Goal: Find specific page/section: Find specific page/section

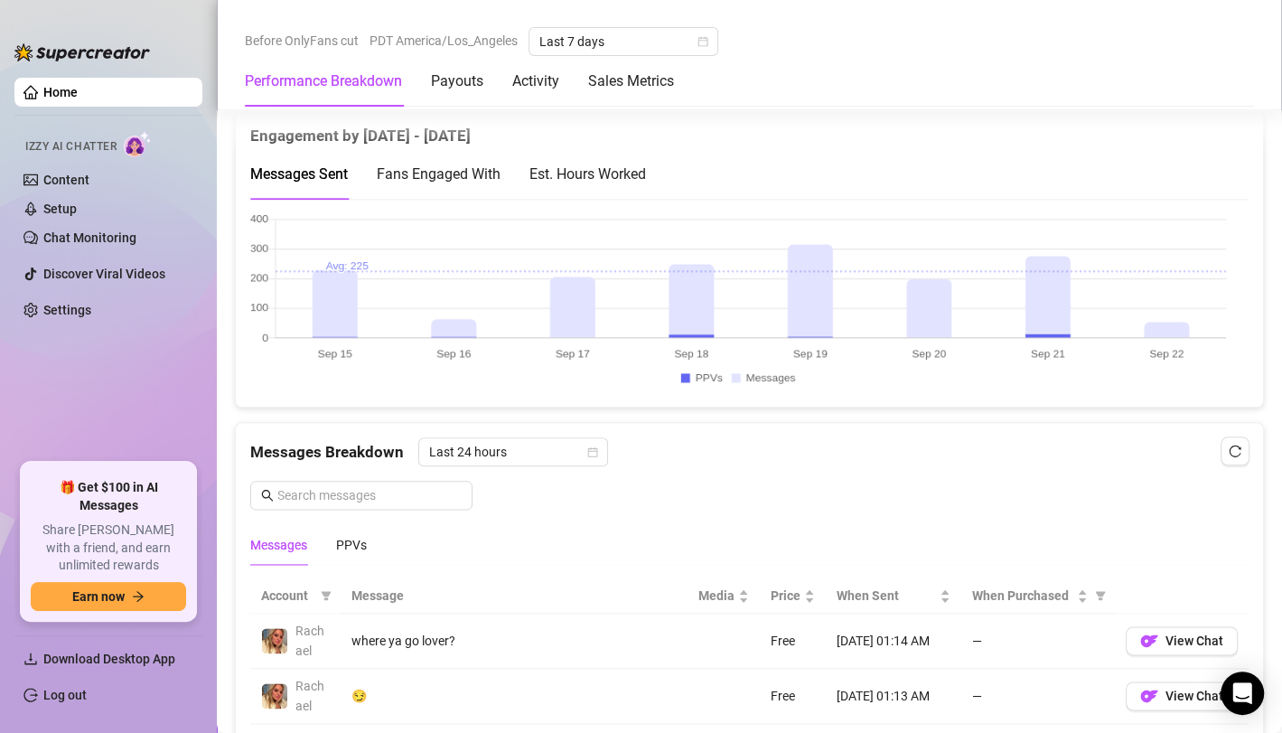
scroll to position [1301, 0]
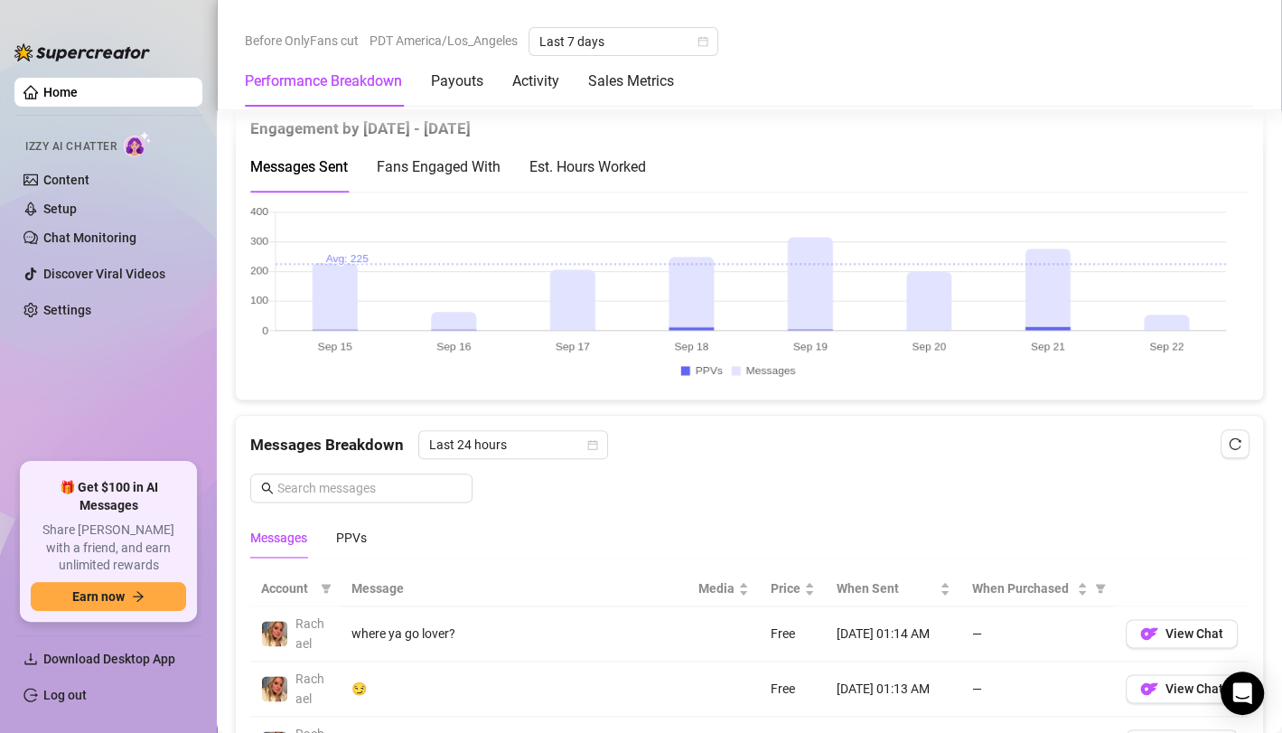
click at [686, 371] on canvas at bounding box center [737, 295] width 975 height 180
click at [733, 364] on canvas at bounding box center [737, 295] width 975 height 180
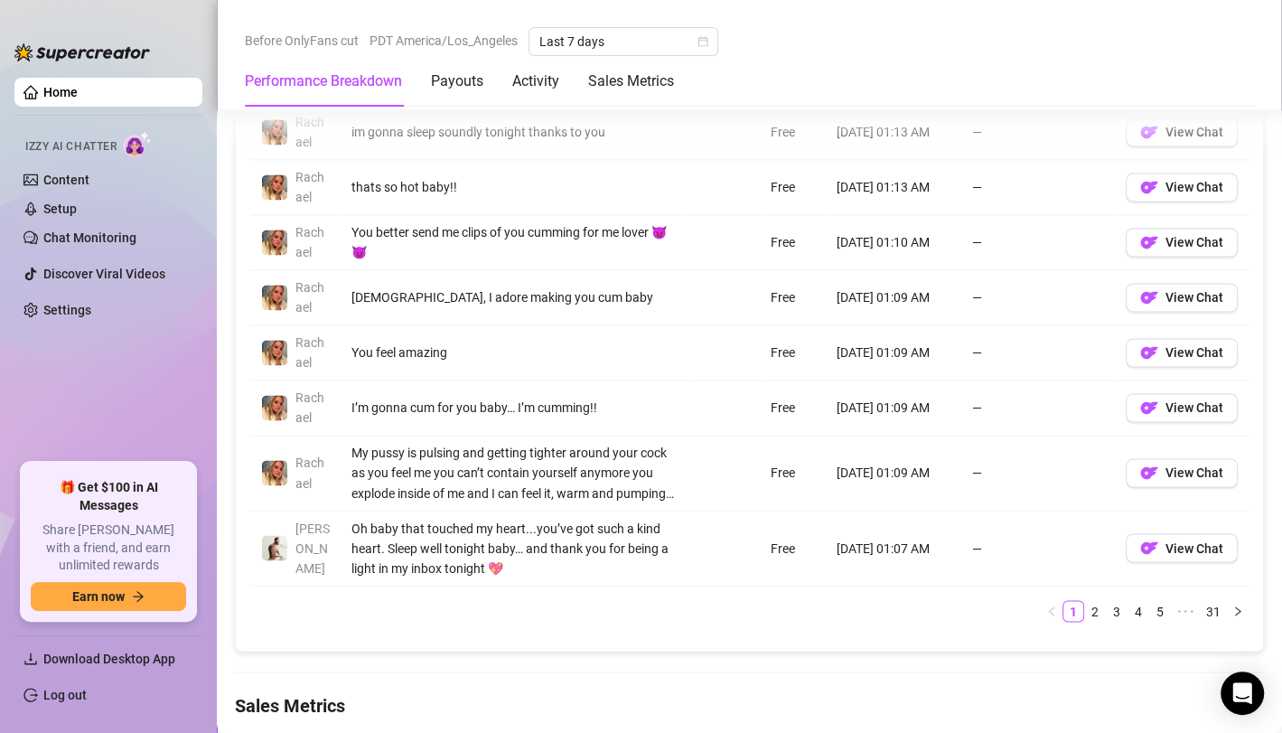
scroll to position [1951, 0]
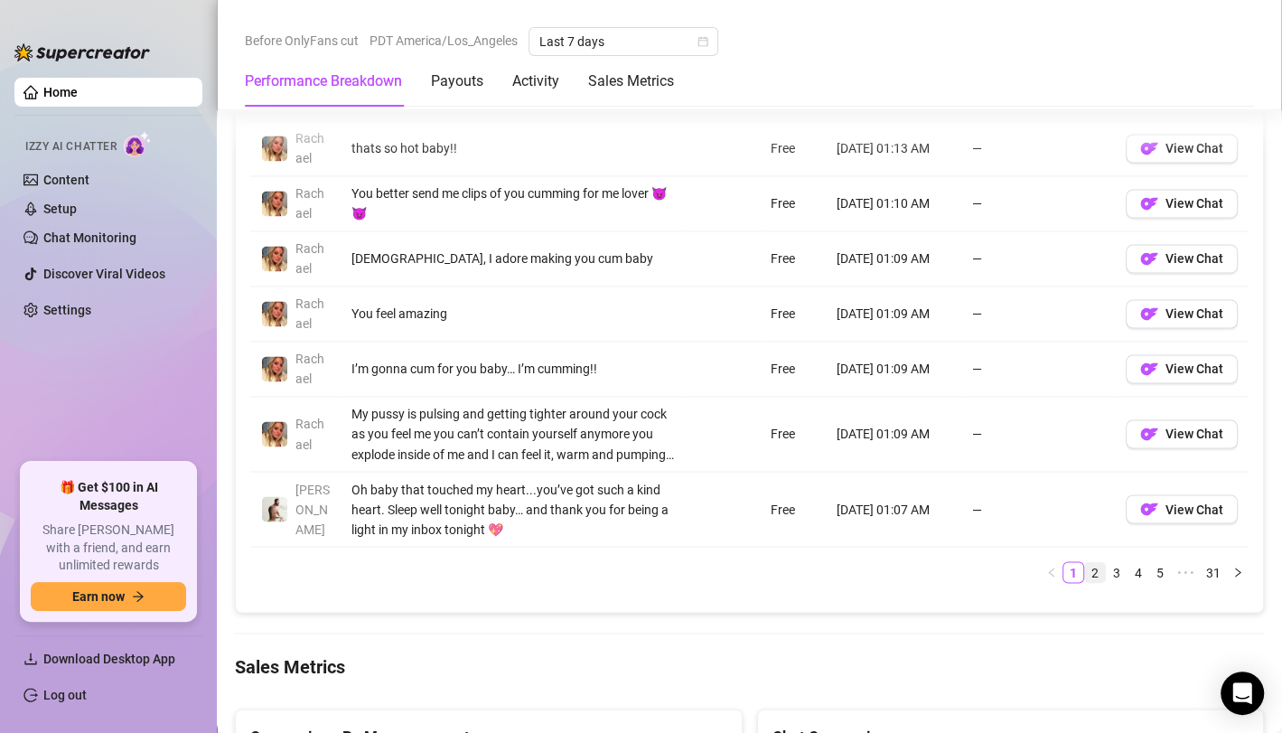
click at [1085, 567] on link "2" at bounding box center [1095, 572] width 20 height 20
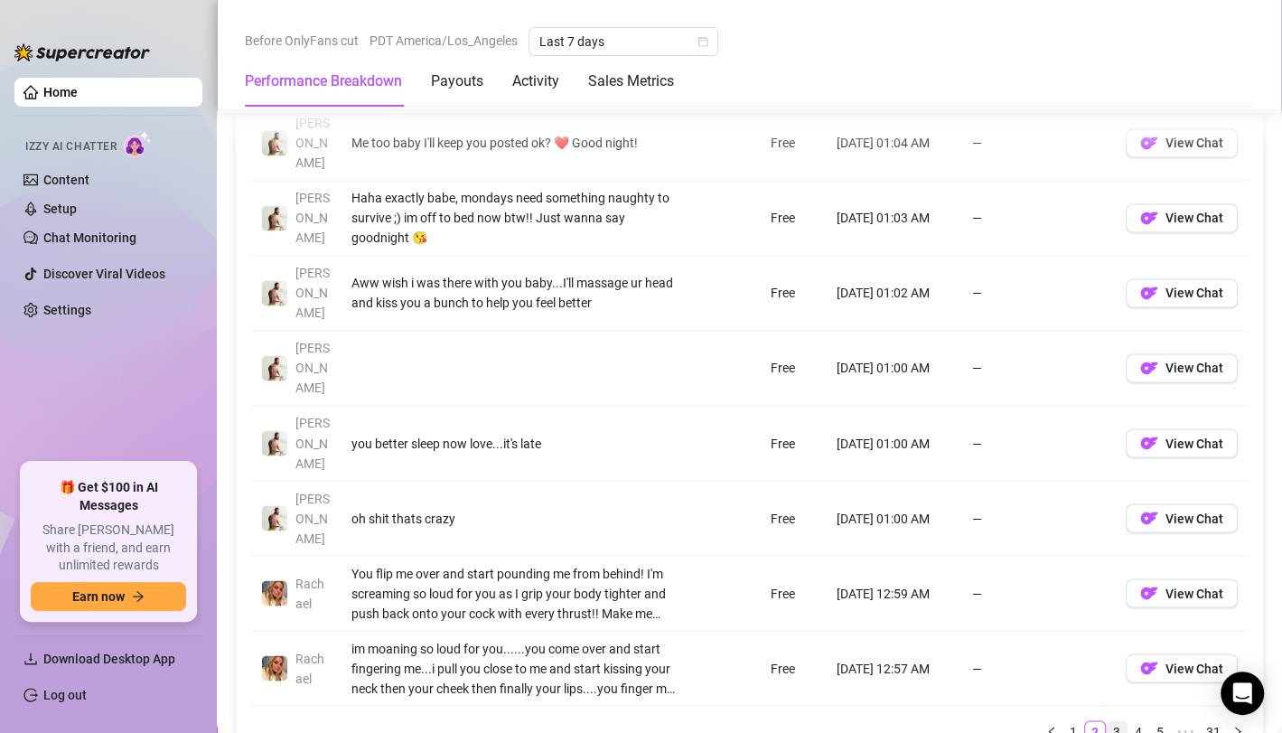
click at [1106, 721] on link "3" at bounding box center [1116, 731] width 20 height 20
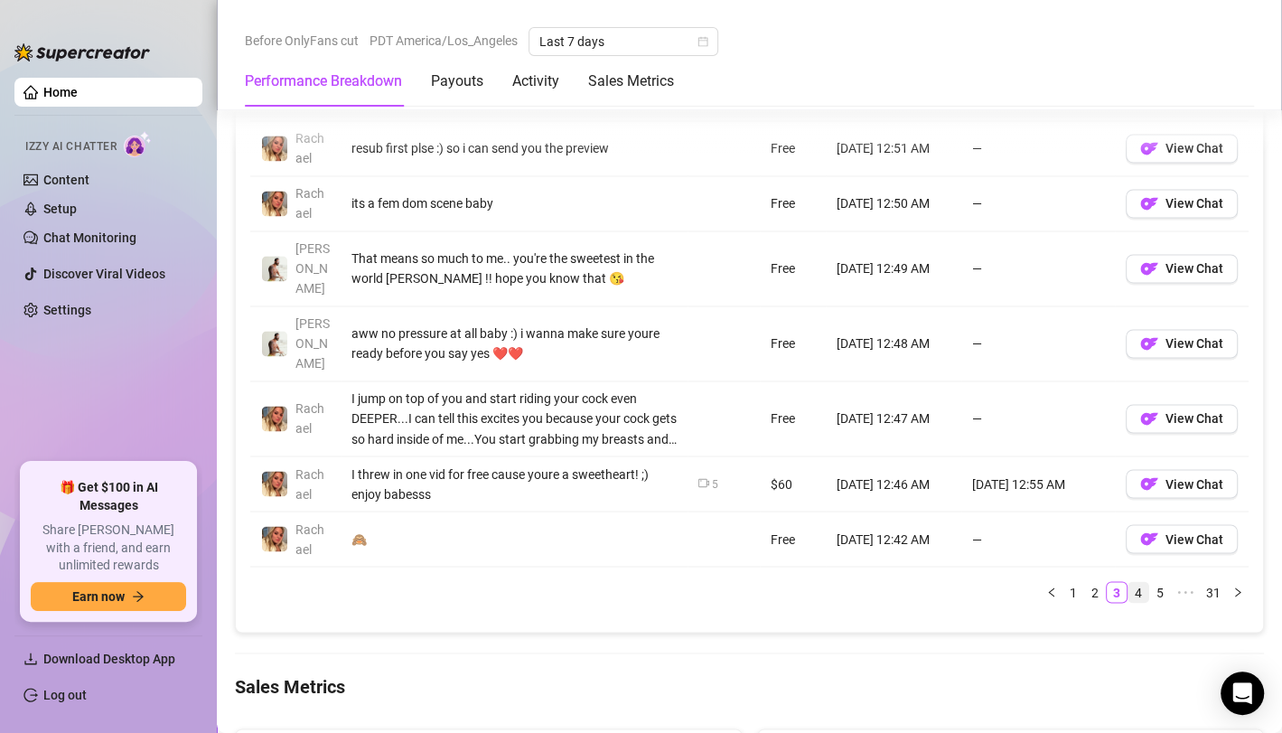
click at [1128, 582] on link "4" at bounding box center [1138, 592] width 20 height 20
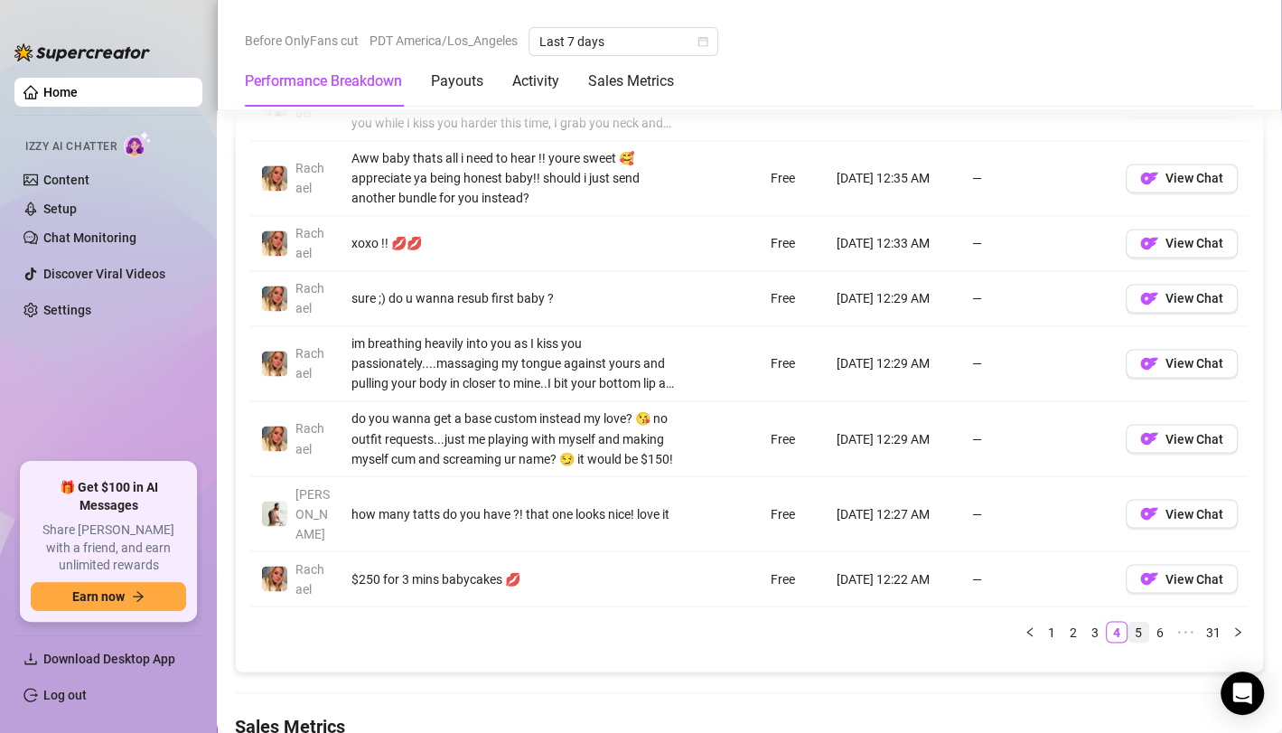
click at [1128, 621] on link "5" at bounding box center [1138, 631] width 20 height 20
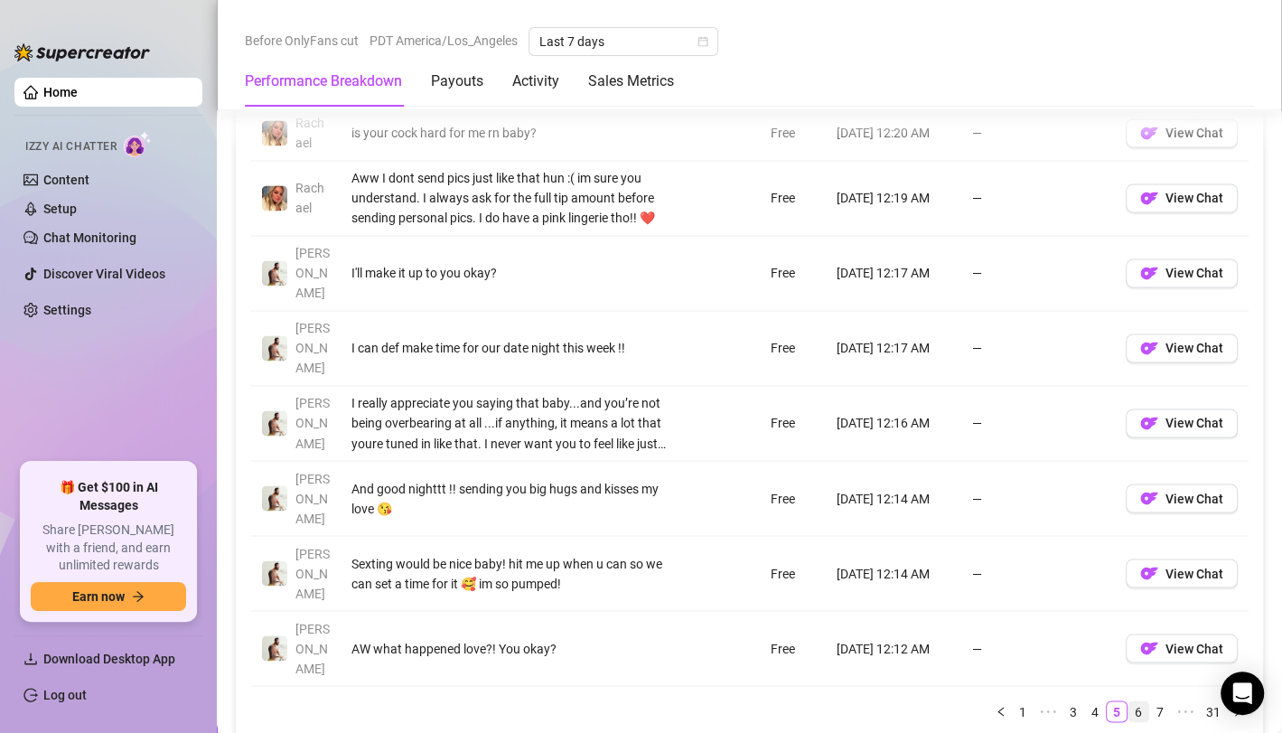
click at [1128, 701] on link "6" at bounding box center [1138, 711] width 20 height 20
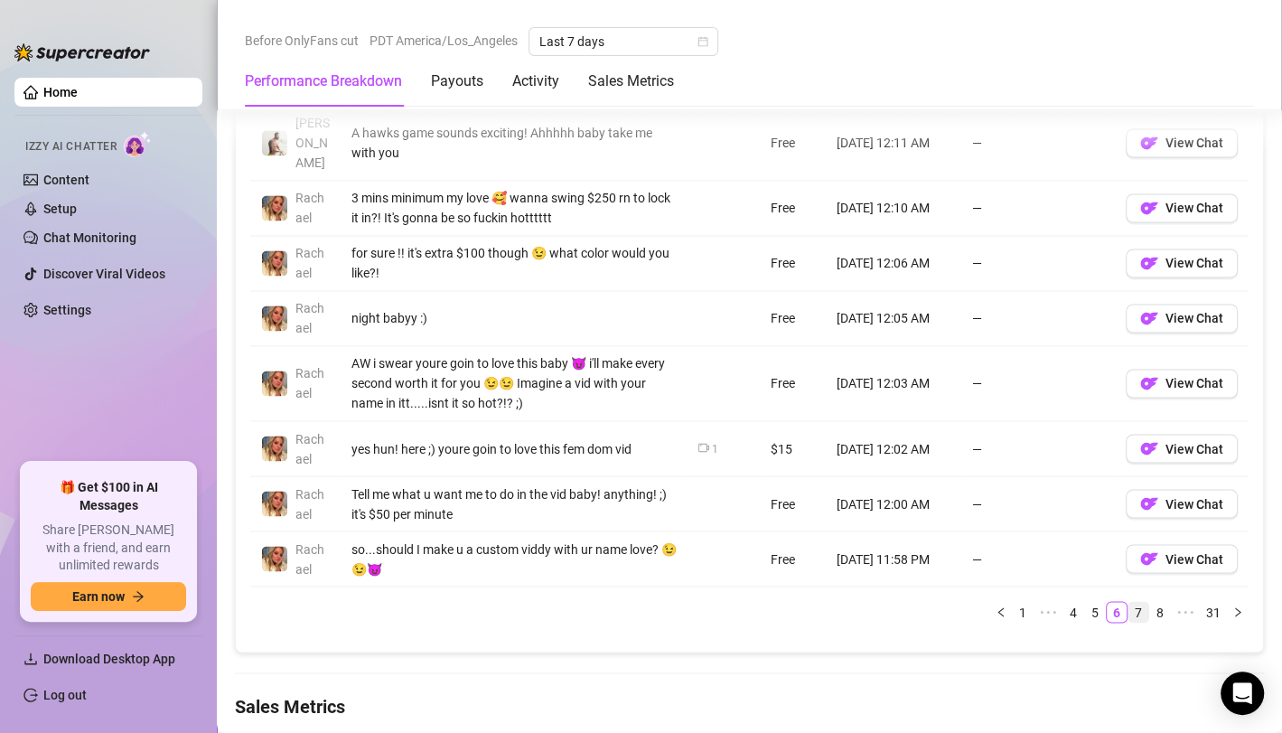
click at [1128, 602] on link "7" at bounding box center [1138, 612] width 20 height 20
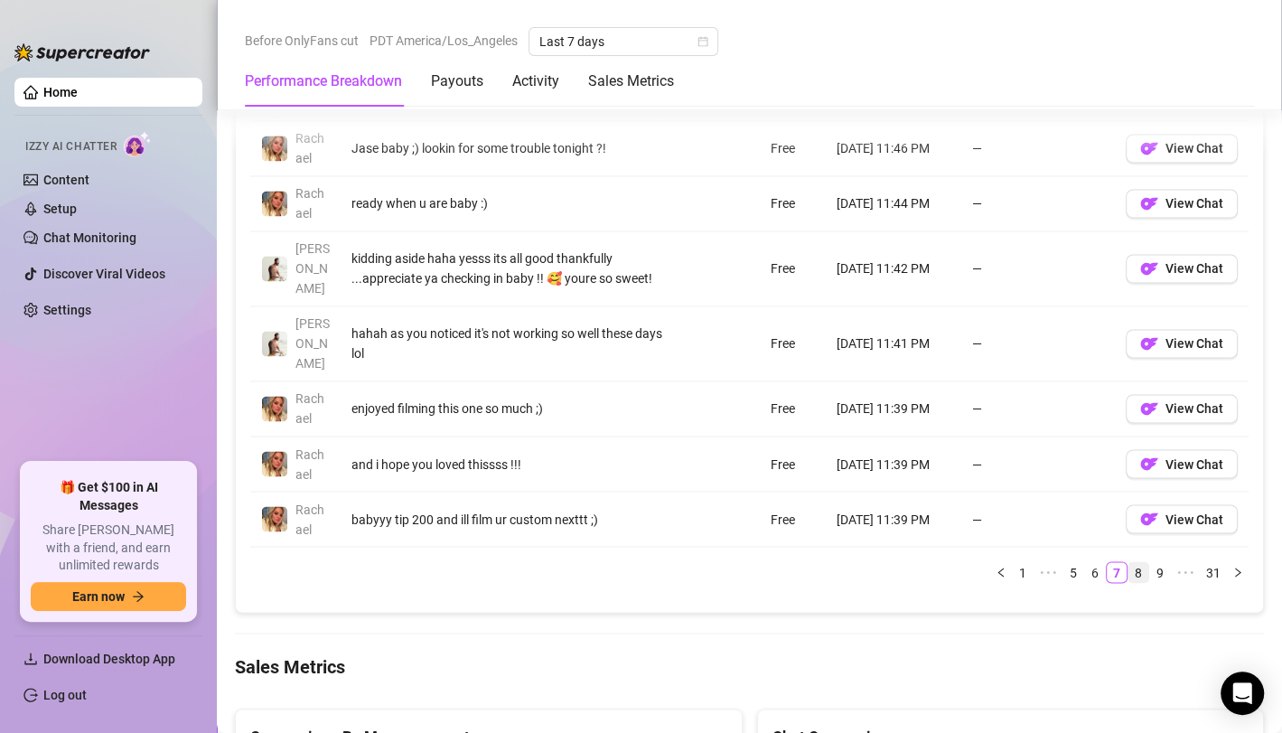
click at [1128, 562] on link "8" at bounding box center [1138, 572] width 20 height 20
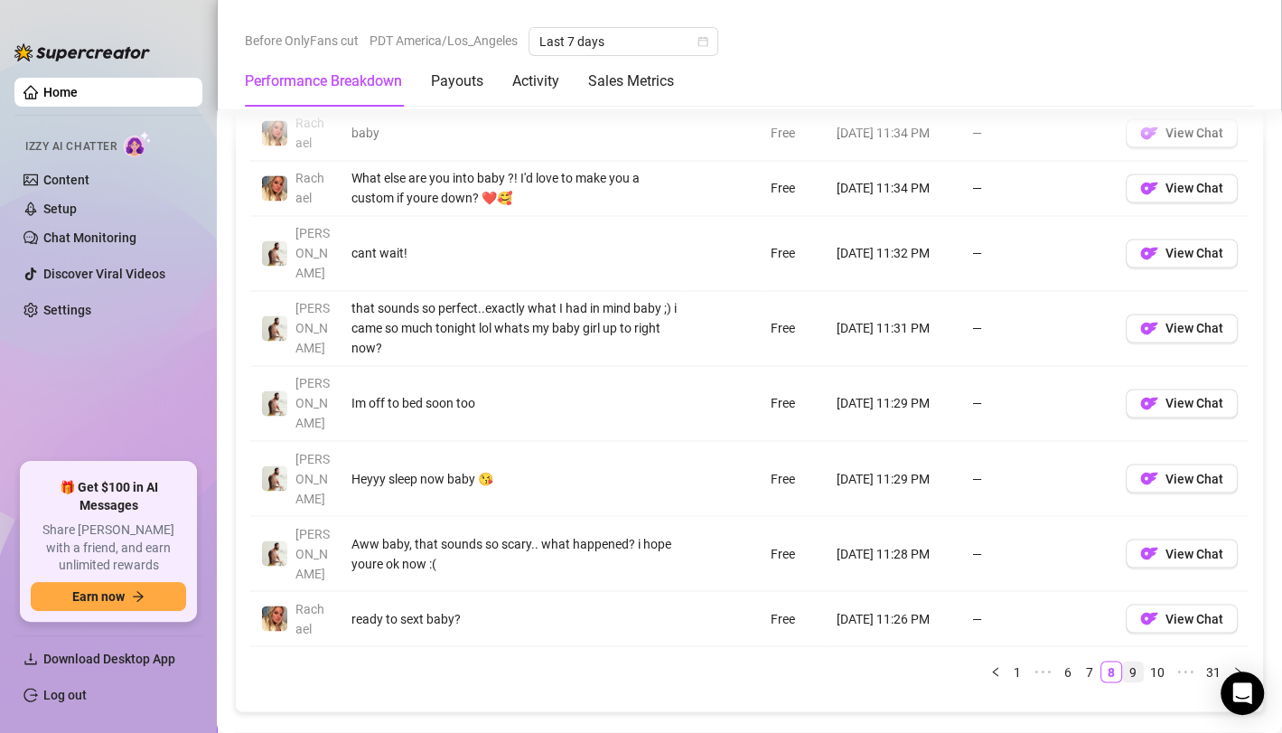
click at [1123, 661] on link "9" at bounding box center [1133, 671] width 20 height 20
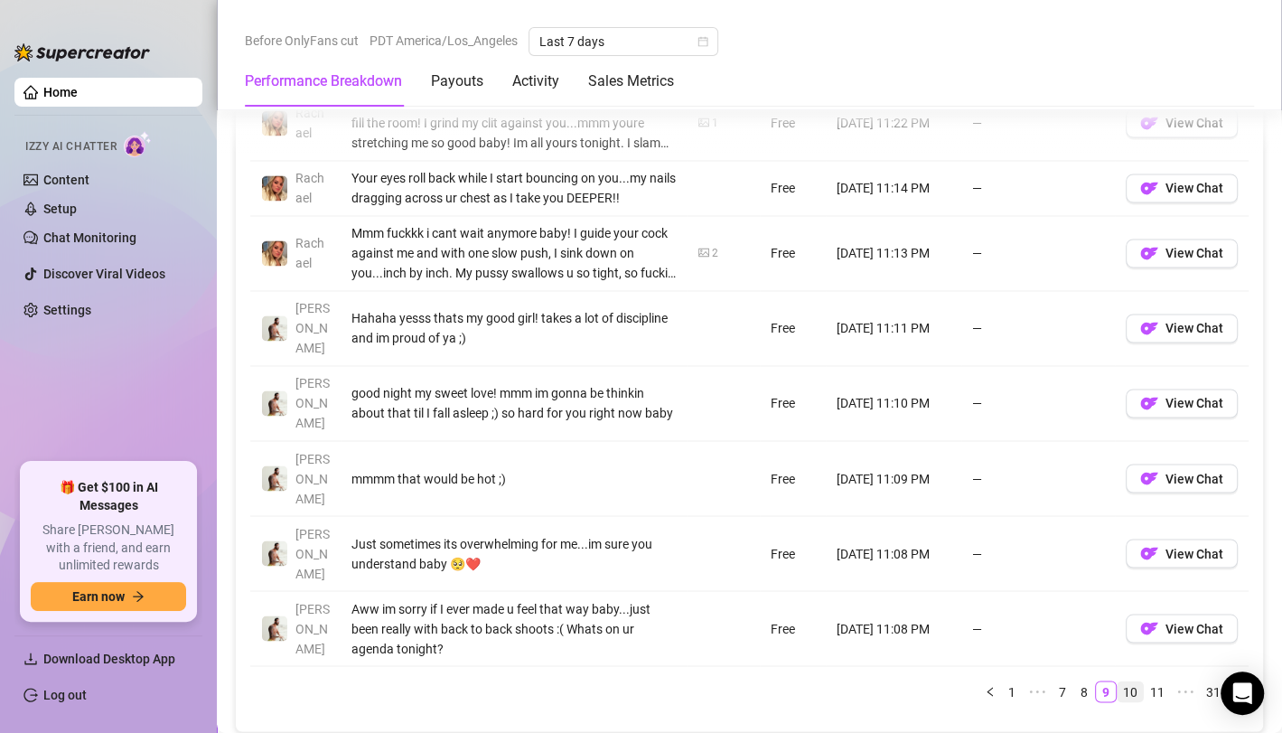
click at [1119, 681] on link "10" at bounding box center [1129, 691] width 25 height 20
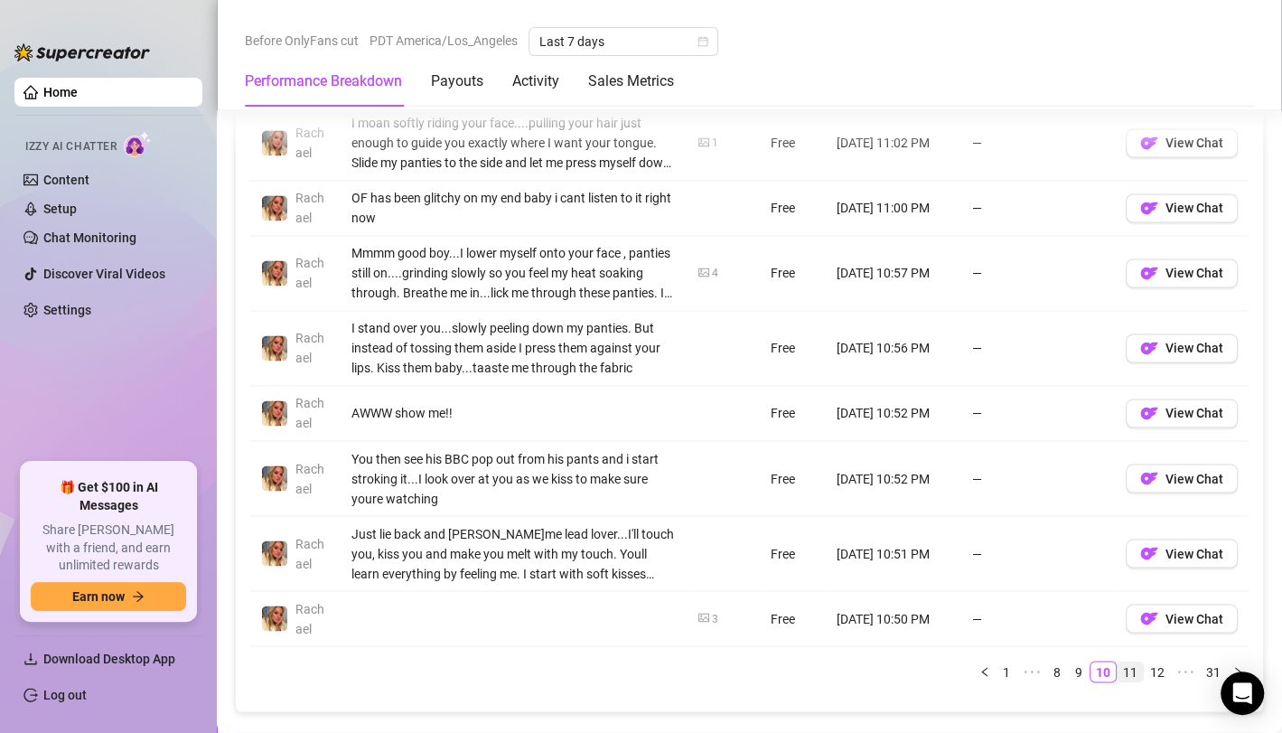
click at [1117, 661] on link "11" at bounding box center [1129, 671] width 25 height 20
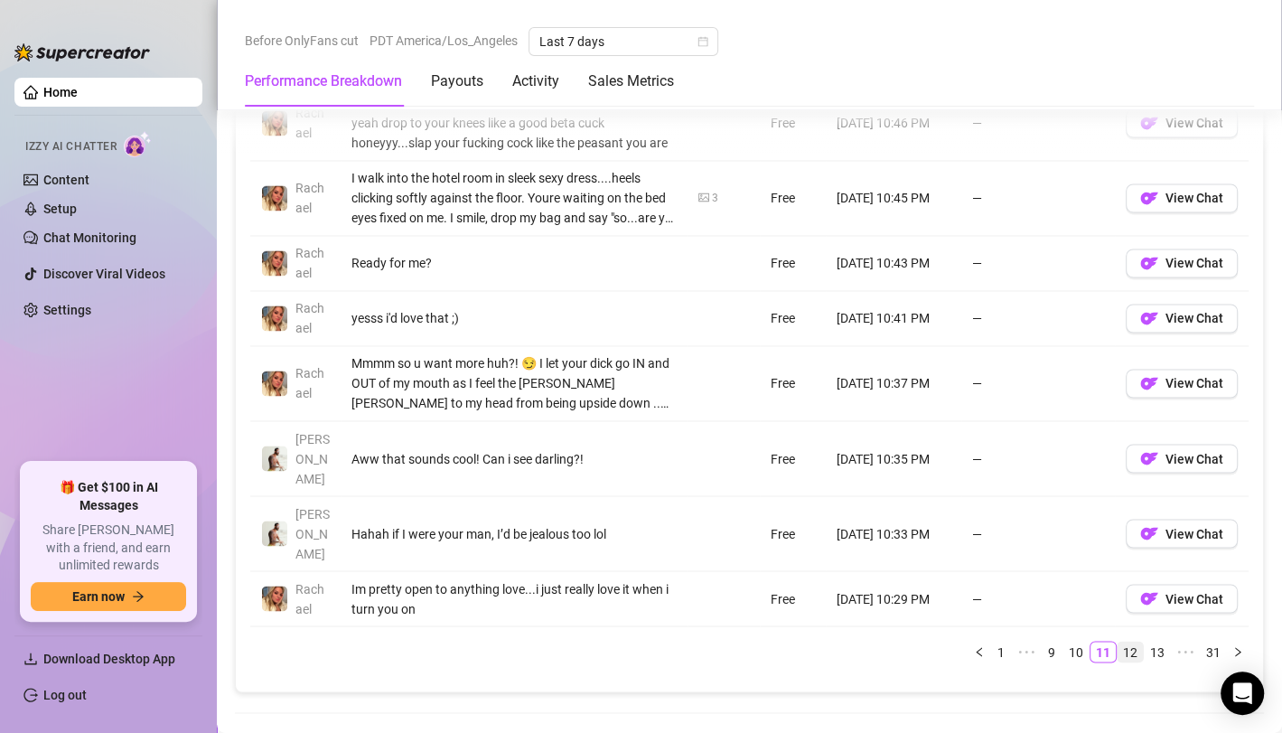
click at [1117, 641] on link "12" at bounding box center [1129, 651] width 25 height 20
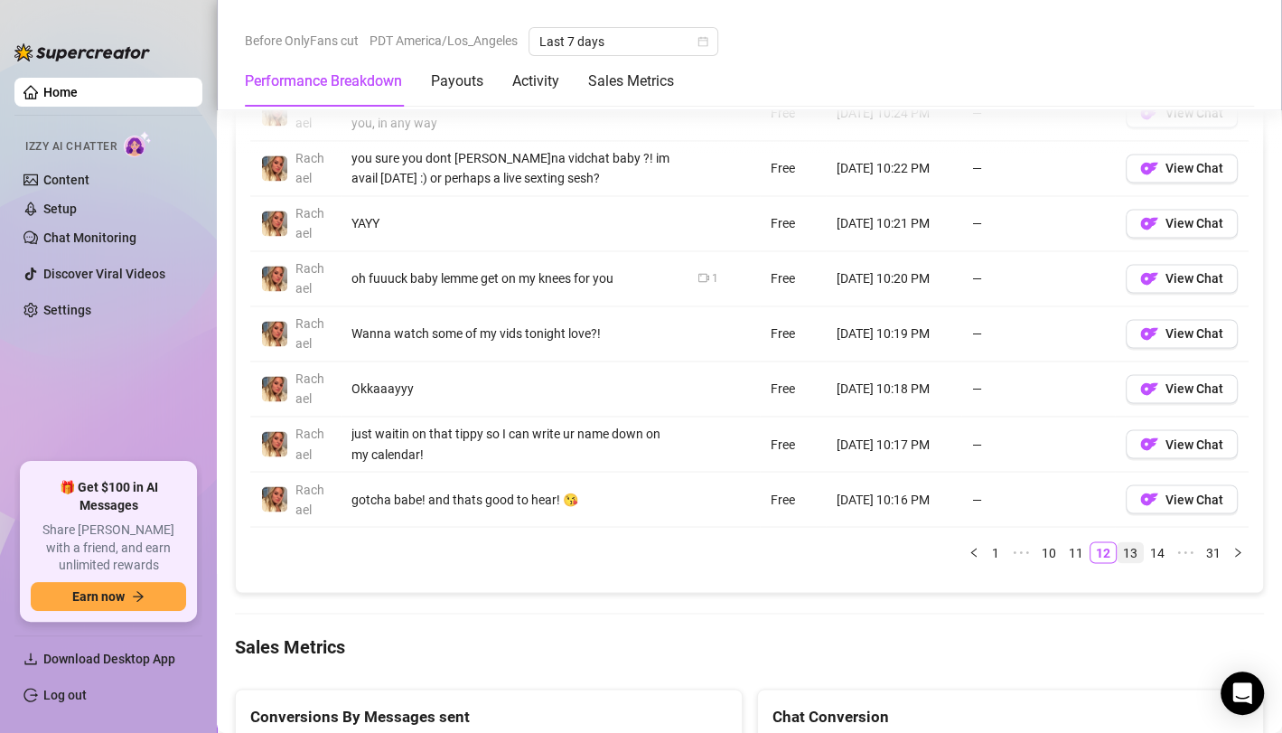
click at [1117, 548] on link "13" at bounding box center [1129, 552] width 25 height 20
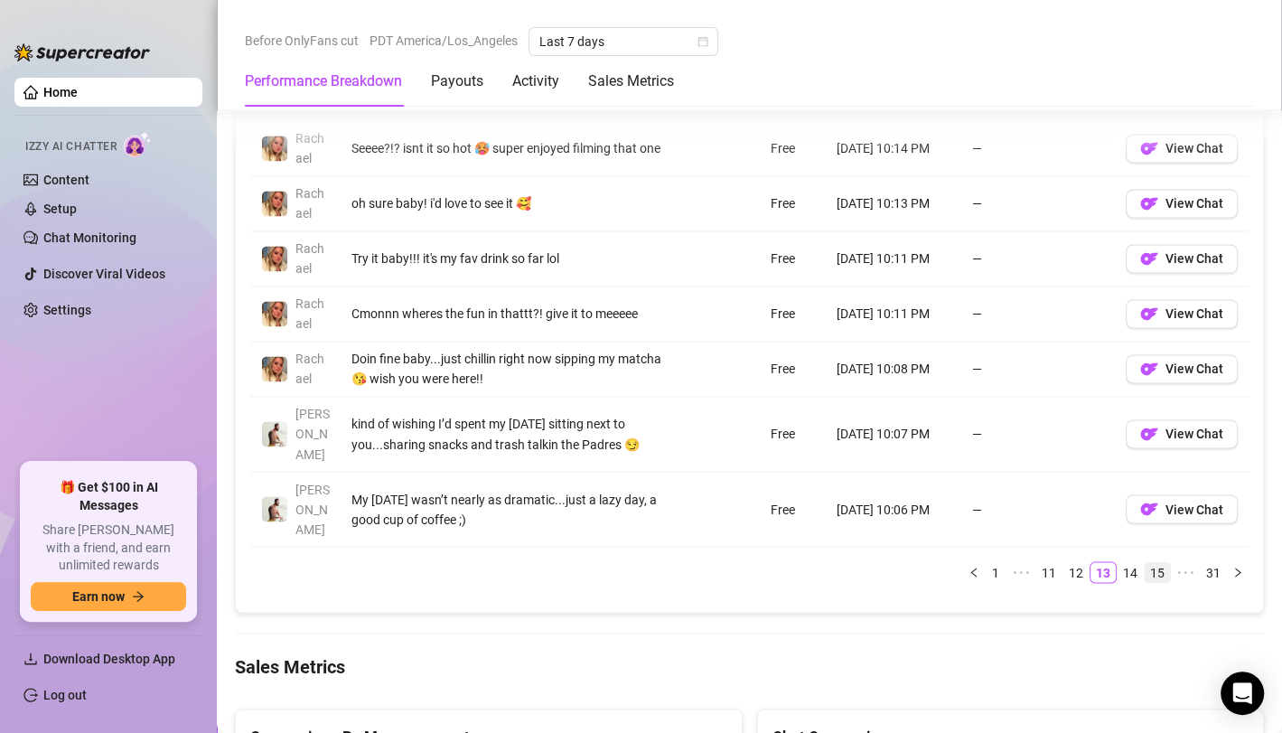
click at [1144, 562] on link "15" at bounding box center [1156, 572] width 25 height 20
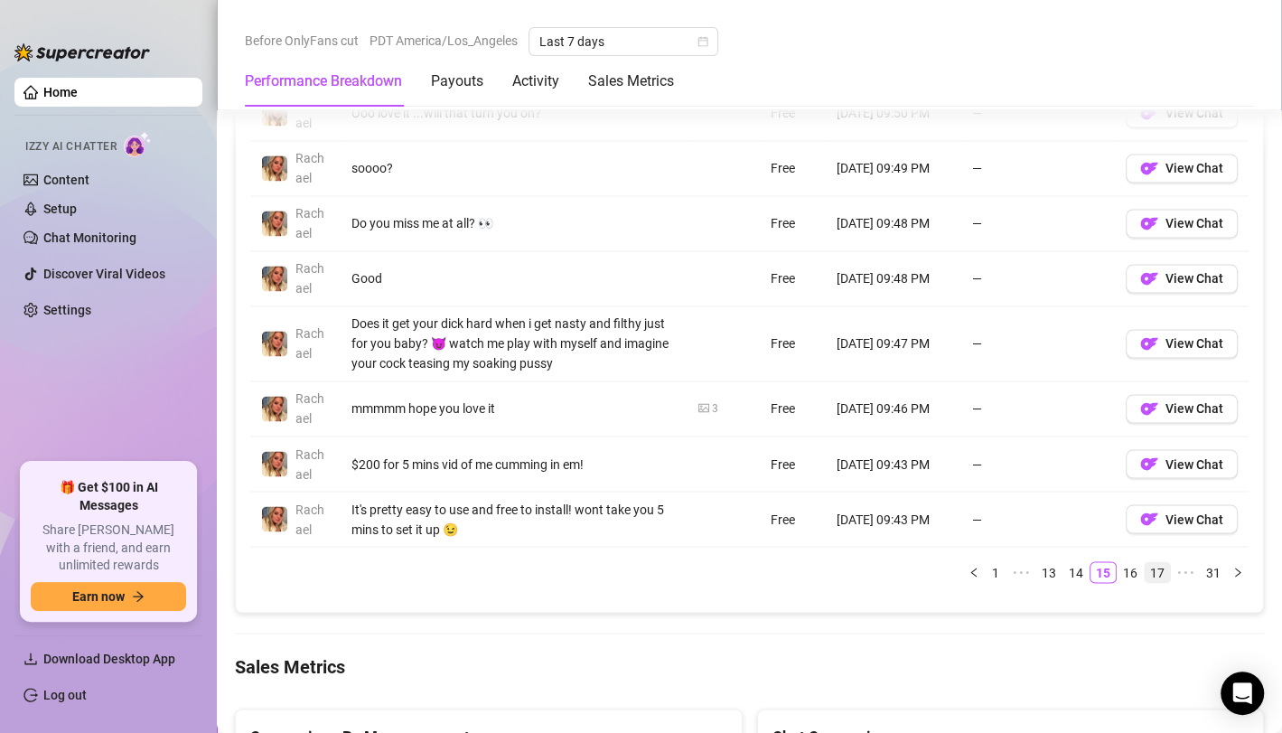
click at [1144, 562] on link "17" at bounding box center [1156, 572] width 25 height 20
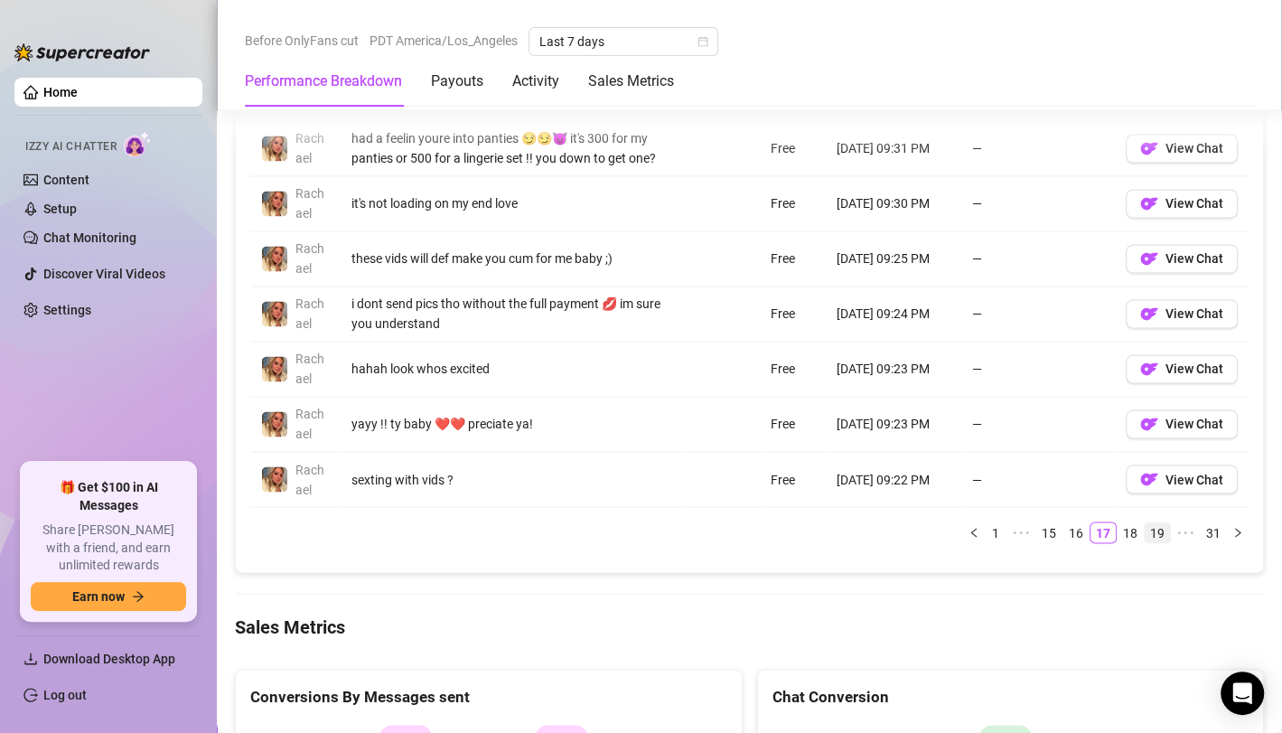
click at [1144, 542] on link "19" at bounding box center [1156, 532] width 25 height 20
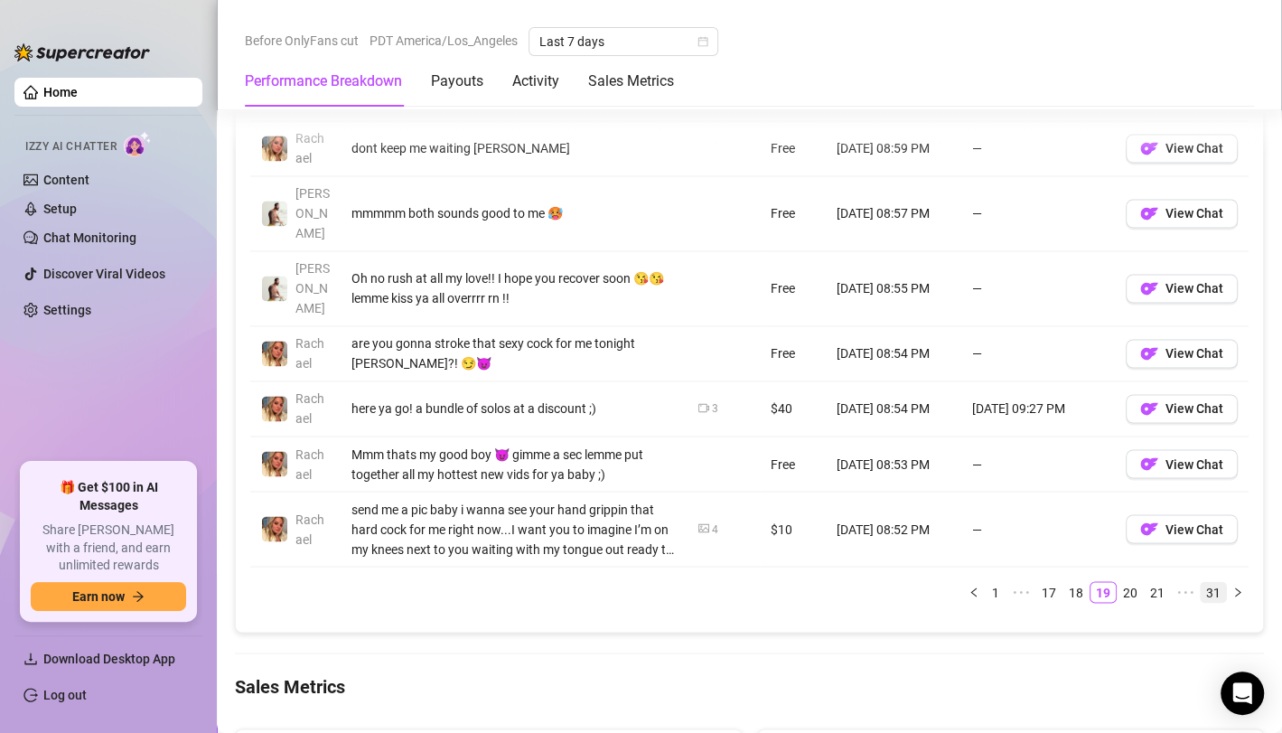
click at [1200, 582] on link "31" at bounding box center [1212, 592] width 25 height 20
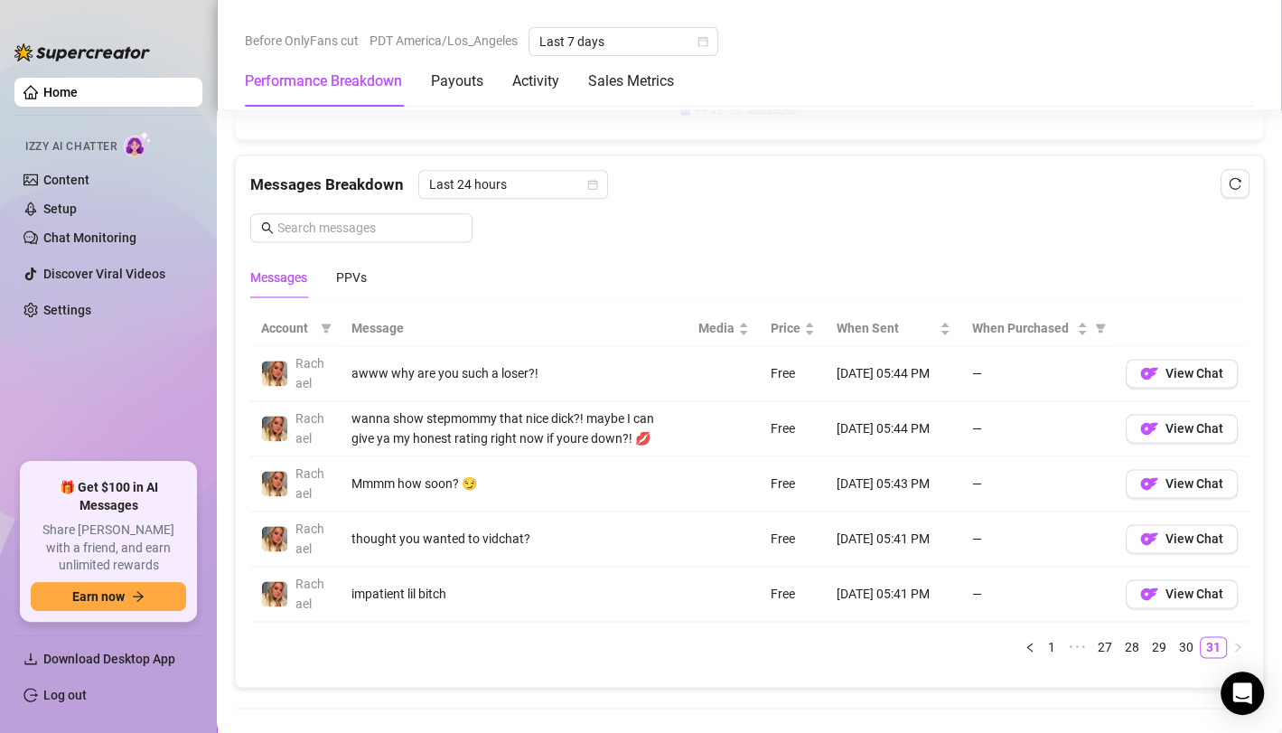
scroll to position [1821, 0]
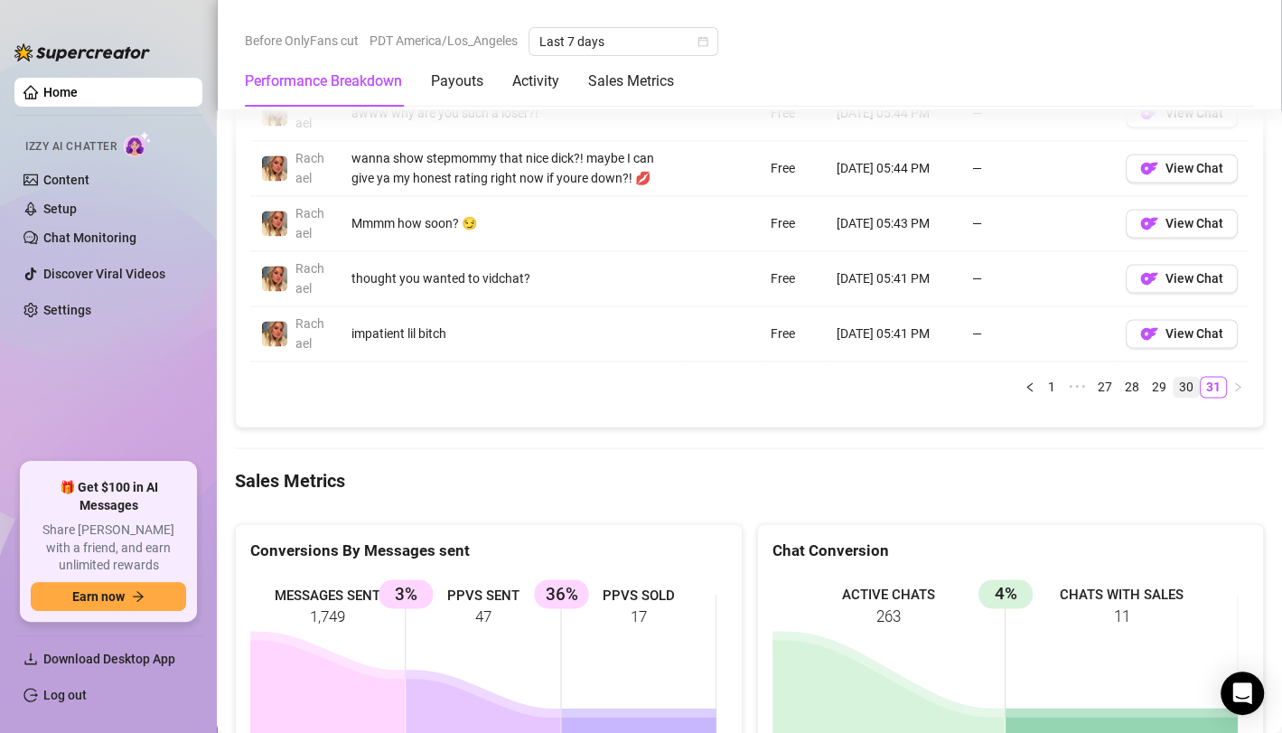
click at [1173, 389] on link "30" at bounding box center [1185, 387] width 25 height 20
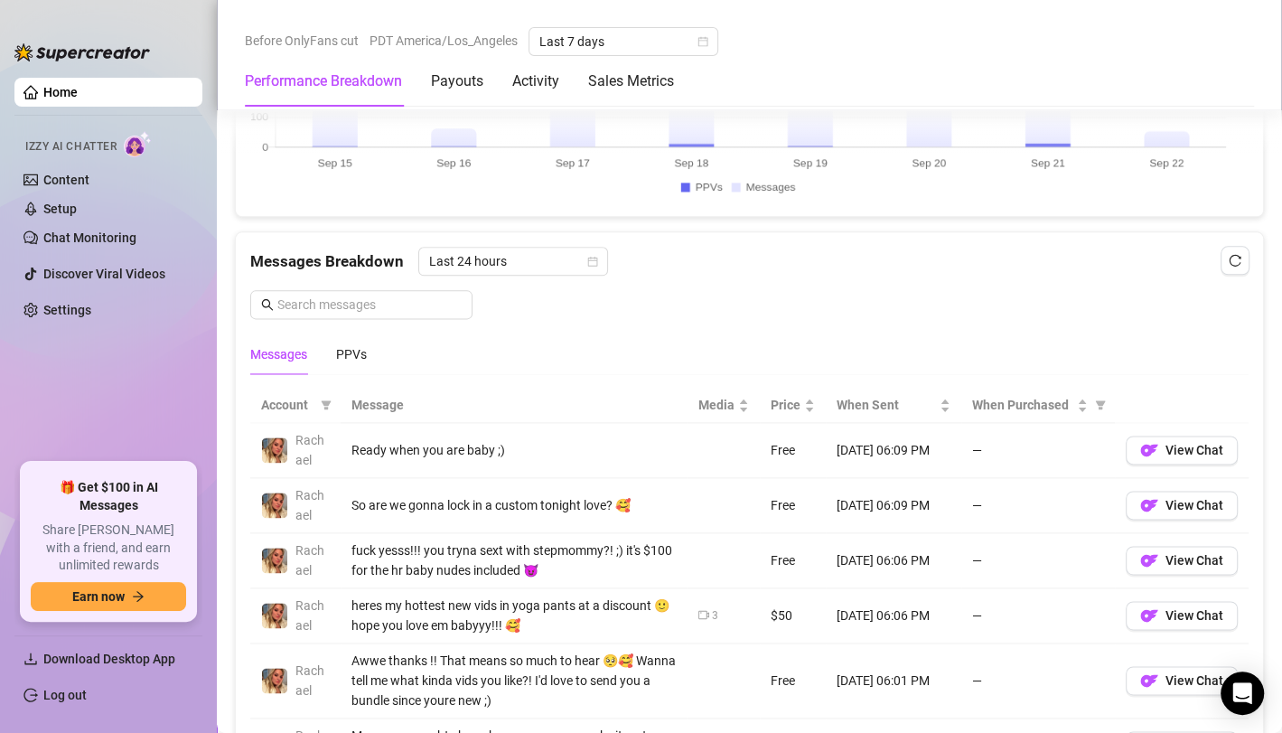
scroll to position [1561, 0]
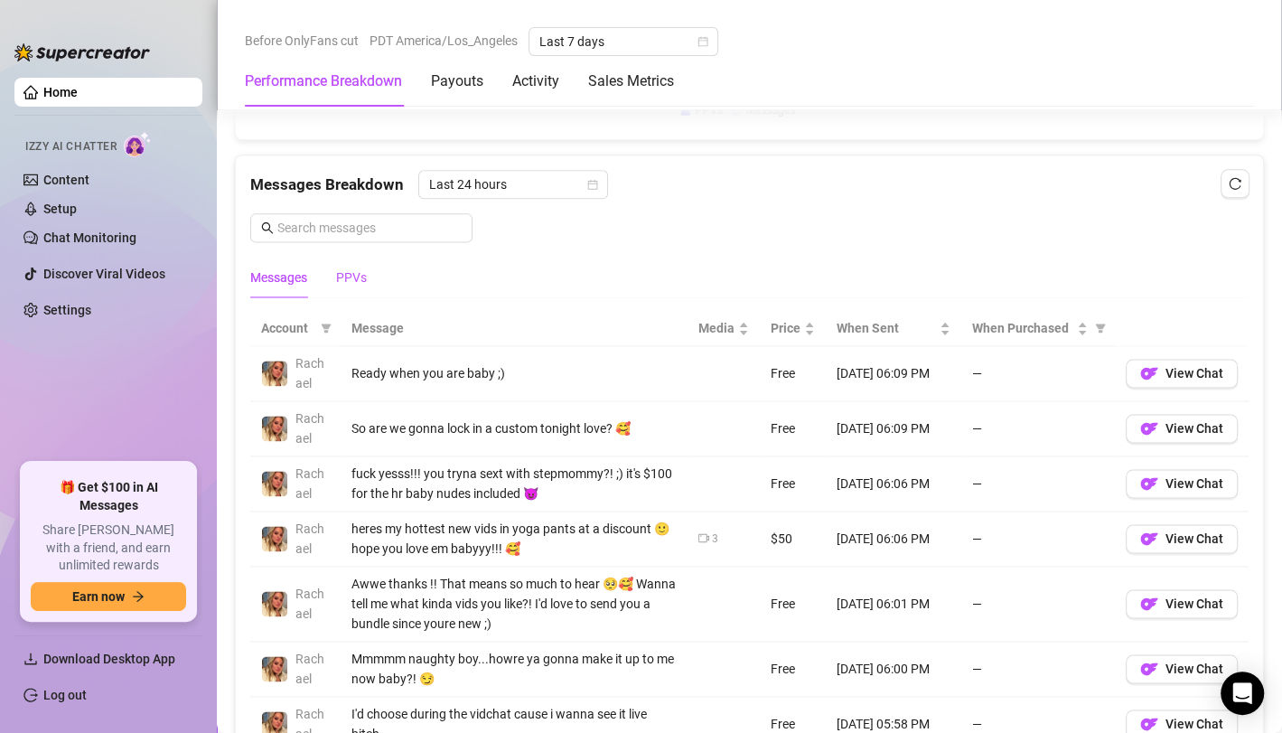
click at [350, 274] on div "PPVs" at bounding box center [351, 277] width 31 height 20
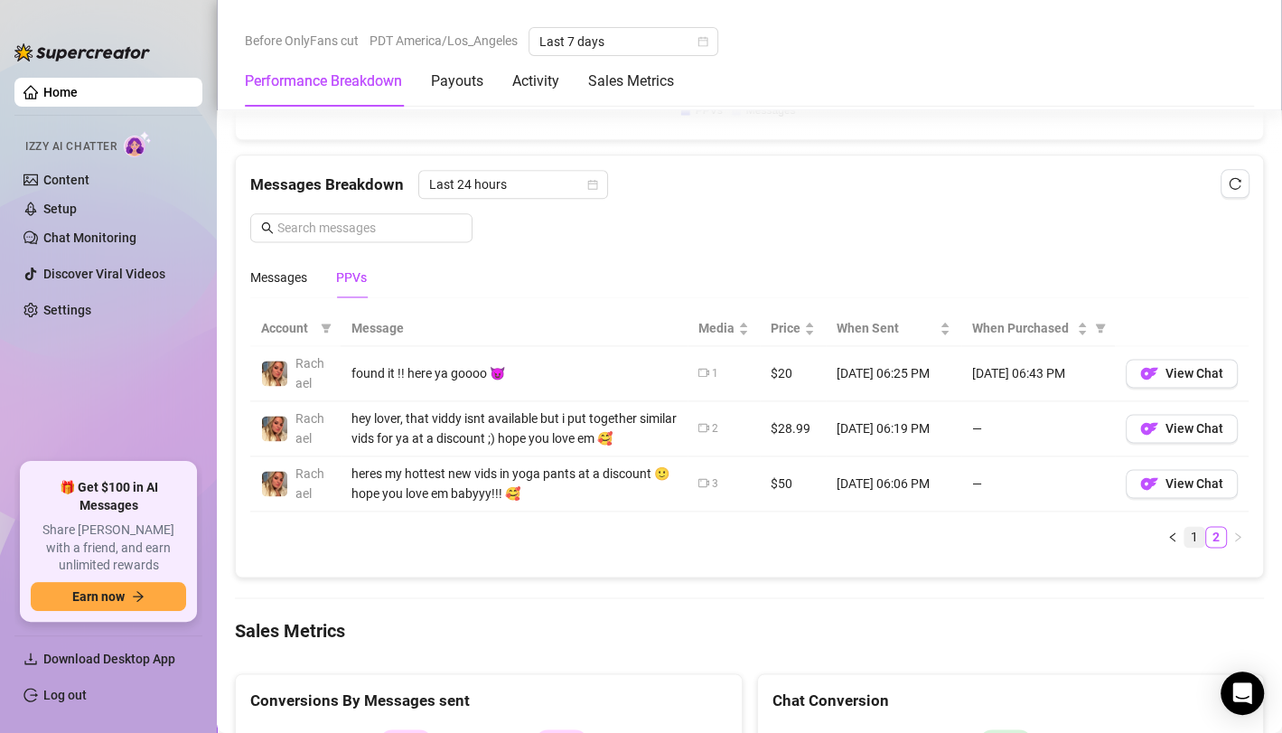
click at [1184, 546] on link "1" at bounding box center [1194, 537] width 20 height 20
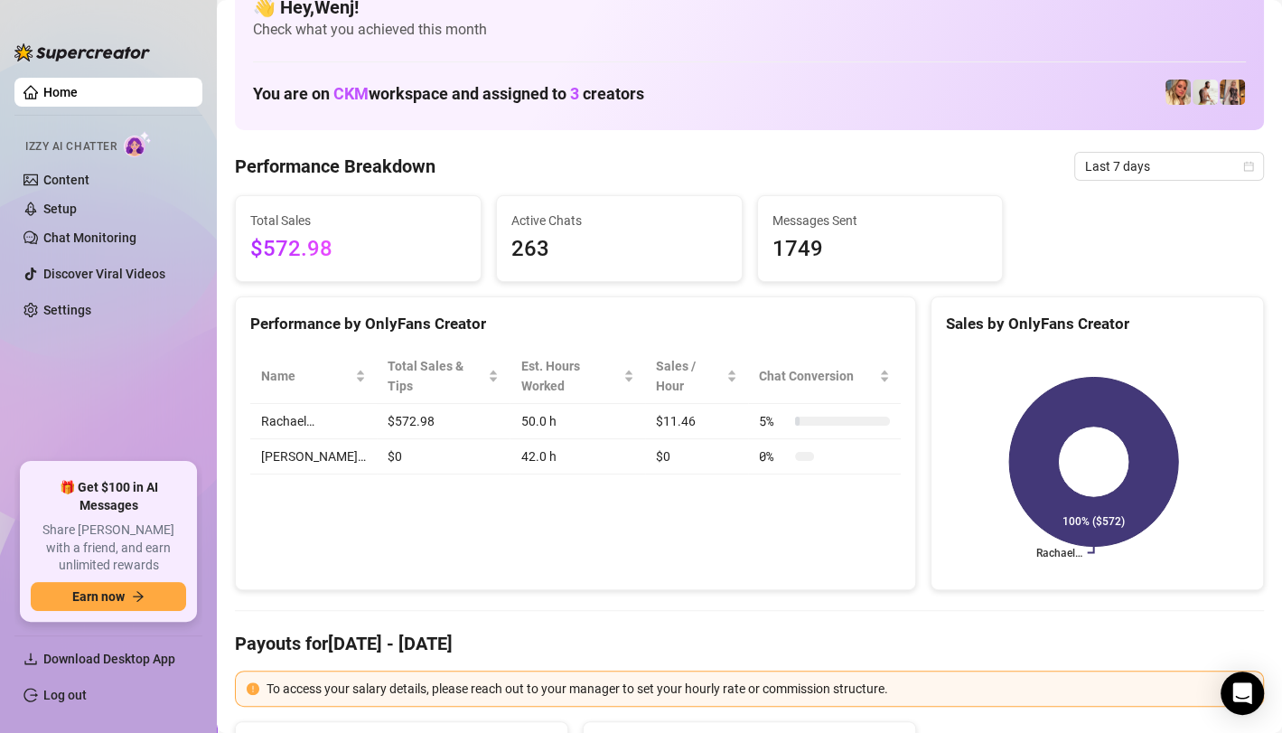
scroll to position [0, 0]
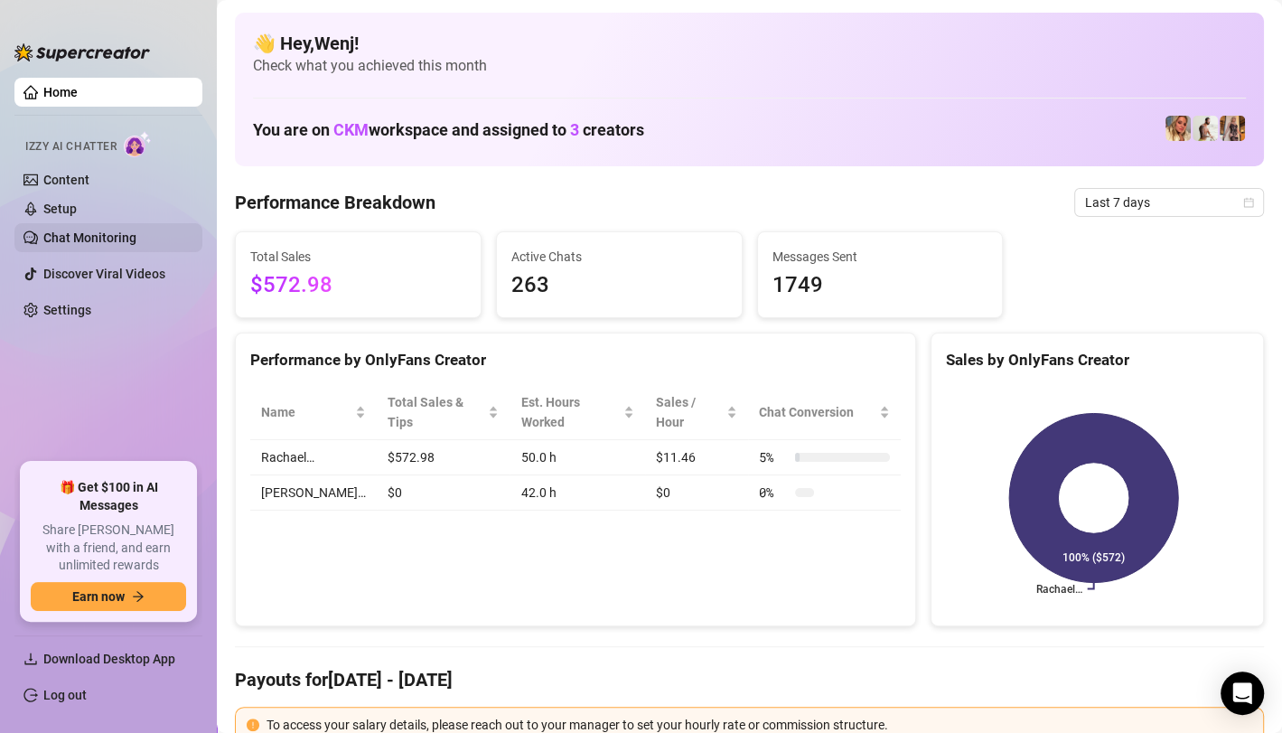
click at [103, 235] on link "Chat Monitoring" at bounding box center [89, 237] width 93 height 14
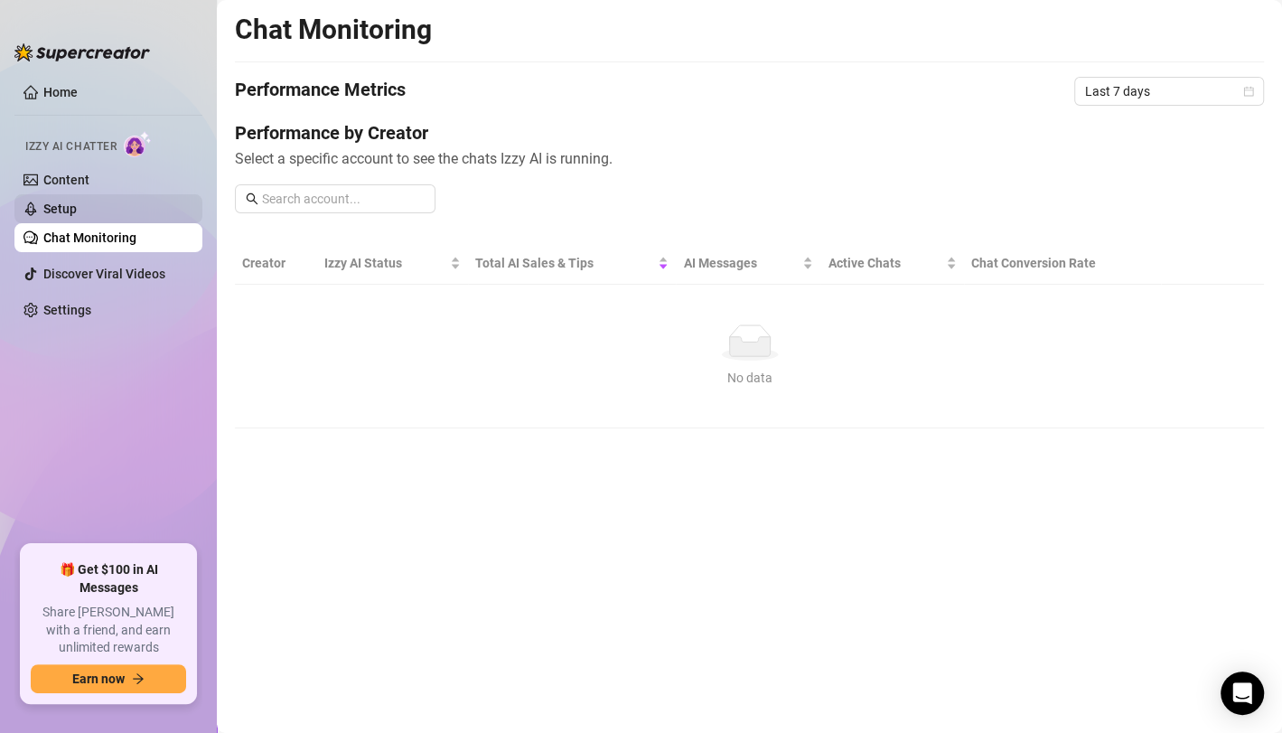
click at [77, 207] on link "Setup" at bounding box center [59, 208] width 33 height 14
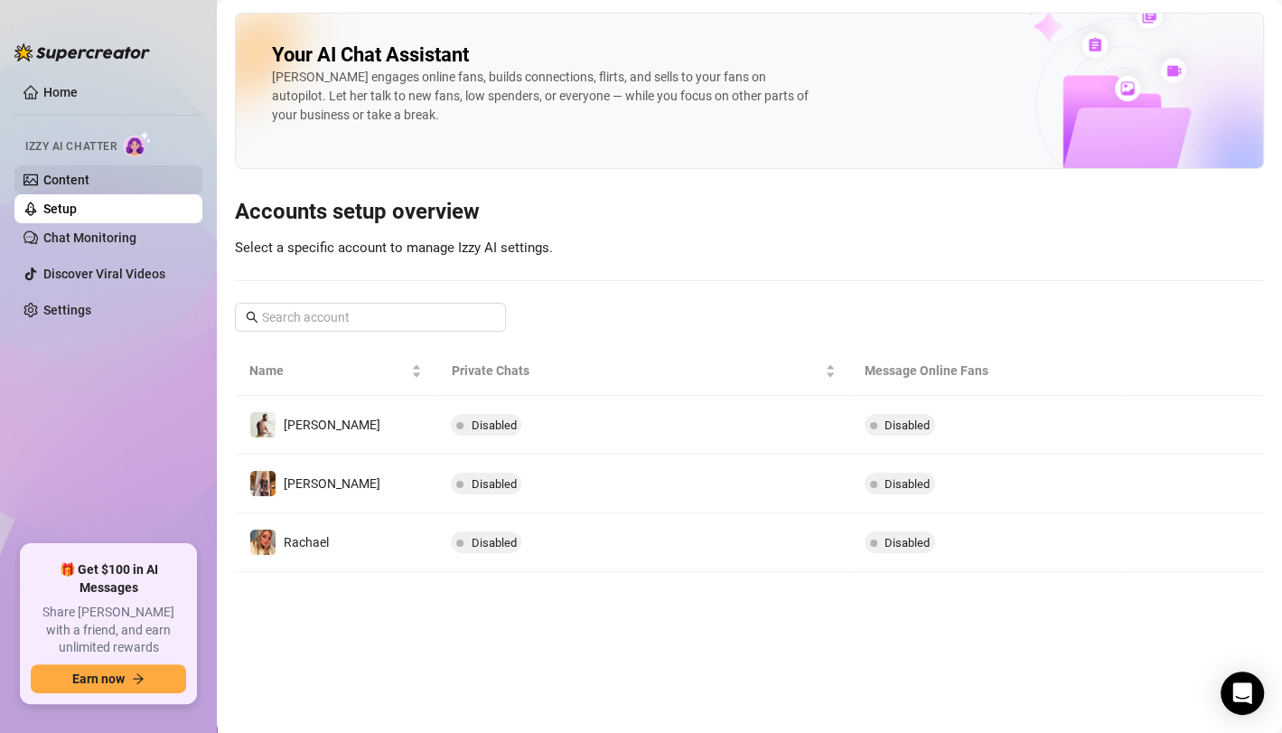
click at [89, 180] on link "Content" at bounding box center [66, 180] width 46 height 14
